Goal: Task Accomplishment & Management: Manage account settings

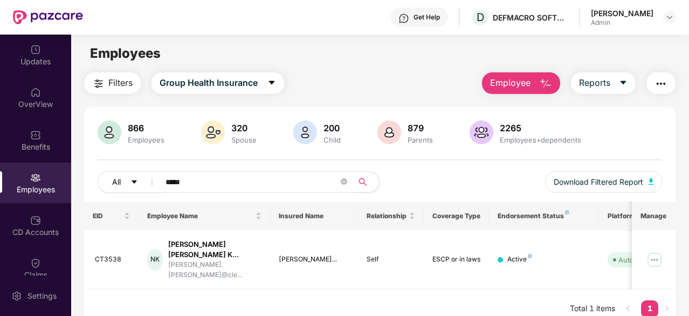
drag, startPoint x: 193, startPoint y: 184, endPoint x: 119, endPoint y: 183, distance: 73.9
click at [119, 183] on div "All *****" at bounding box center [239, 182] width 283 height 22
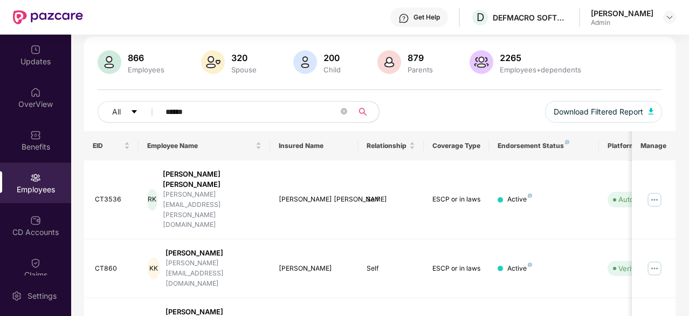
type input "******"
click at [113, 263] on div "CT860" at bounding box center [113, 268] width 36 height 10
click at [661, 260] on img at bounding box center [654, 268] width 17 height 17
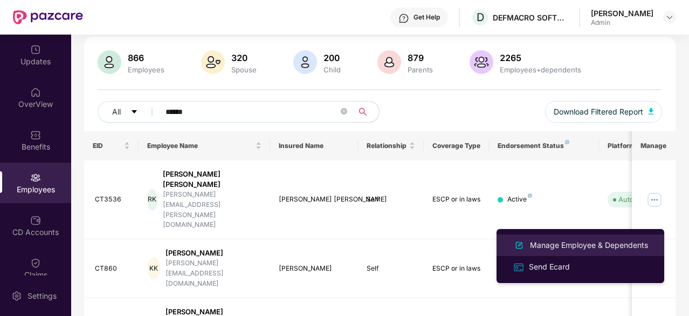
click at [544, 246] on div "Manage Employee & Dependents" at bounding box center [589, 245] width 122 height 12
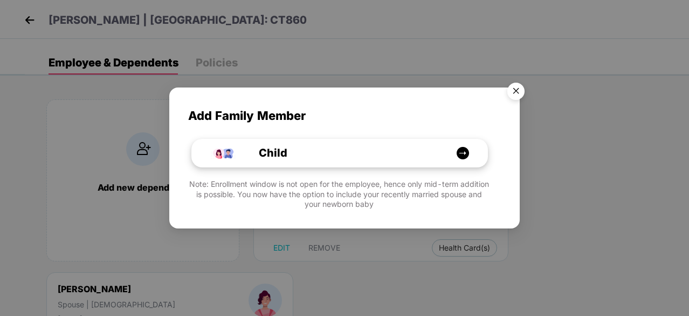
click at [401, 142] on div "Child" at bounding box center [340, 153] width 296 height 28
click at [516, 94] on img "Close" at bounding box center [516, 93] width 30 height 30
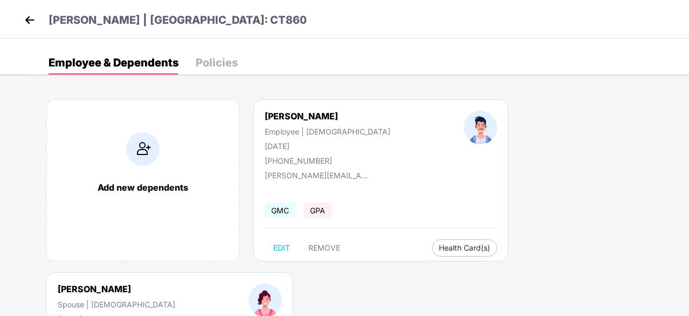
click at [34, 22] on img at bounding box center [30, 20] width 16 height 16
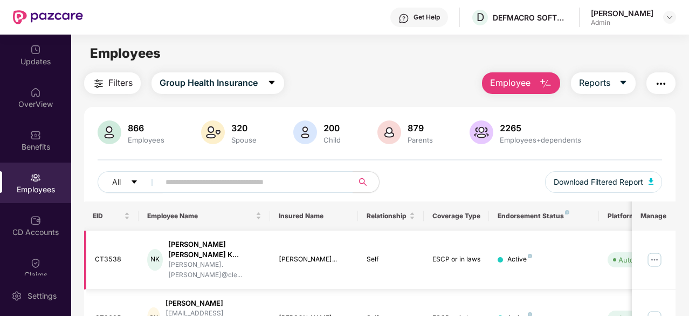
click at [651, 251] on img at bounding box center [654, 259] width 17 height 17
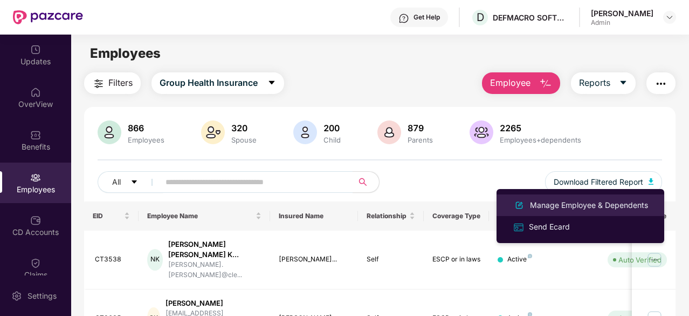
click at [568, 200] on div "Manage Employee & Dependents" at bounding box center [589, 205] width 122 height 12
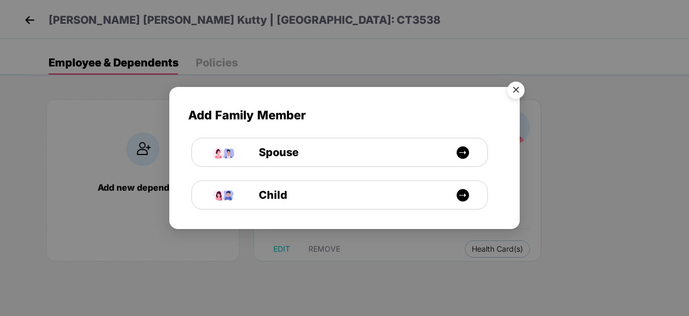
click at [515, 87] on img "Close" at bounding box center [516, 92] width 30 height 30
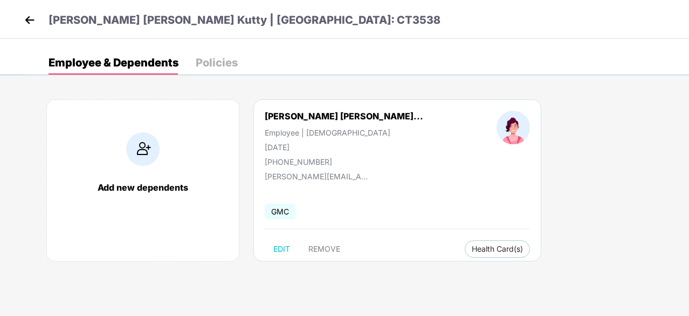
click at [147, 182] on div "Add new dependents" at bounding box center [143, 187] width 170 height 11
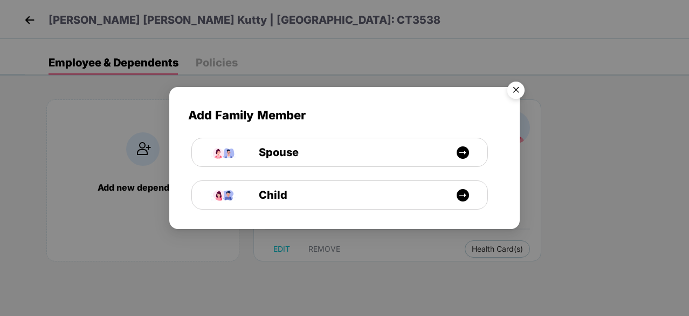
click at [522, 95] on img "Close" at bounding box center [516, 92] width 30 height 30
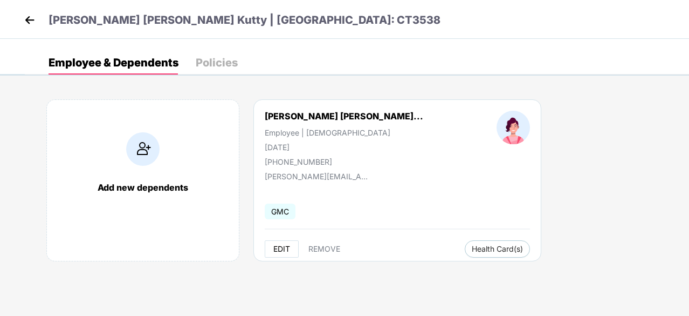
click at [282, 244] on span "EDIT" at bounding box center [282, 248] width 17 height 9
select select "******"
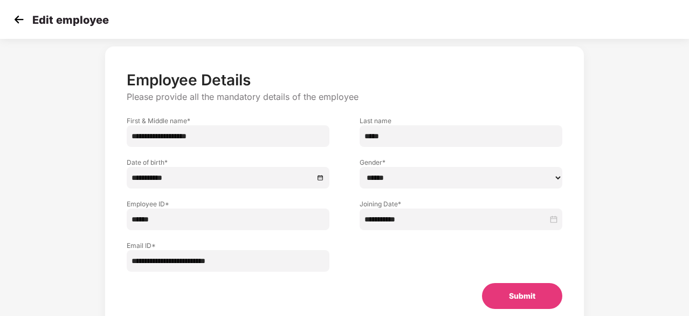
scroll to position [40, 0]
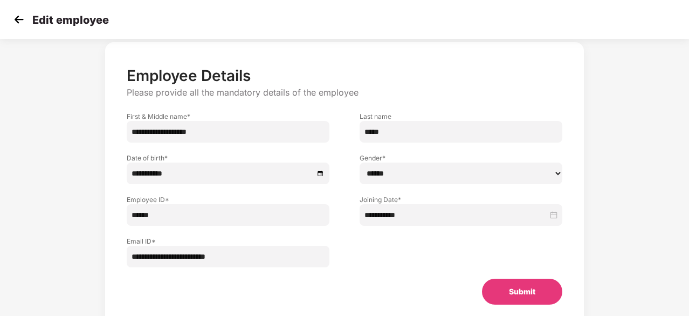
click at [11, 20] on img at bounding box center [19, 19] width 16 height 16
